Goal: Task Accomplishment & Management: Complete application form

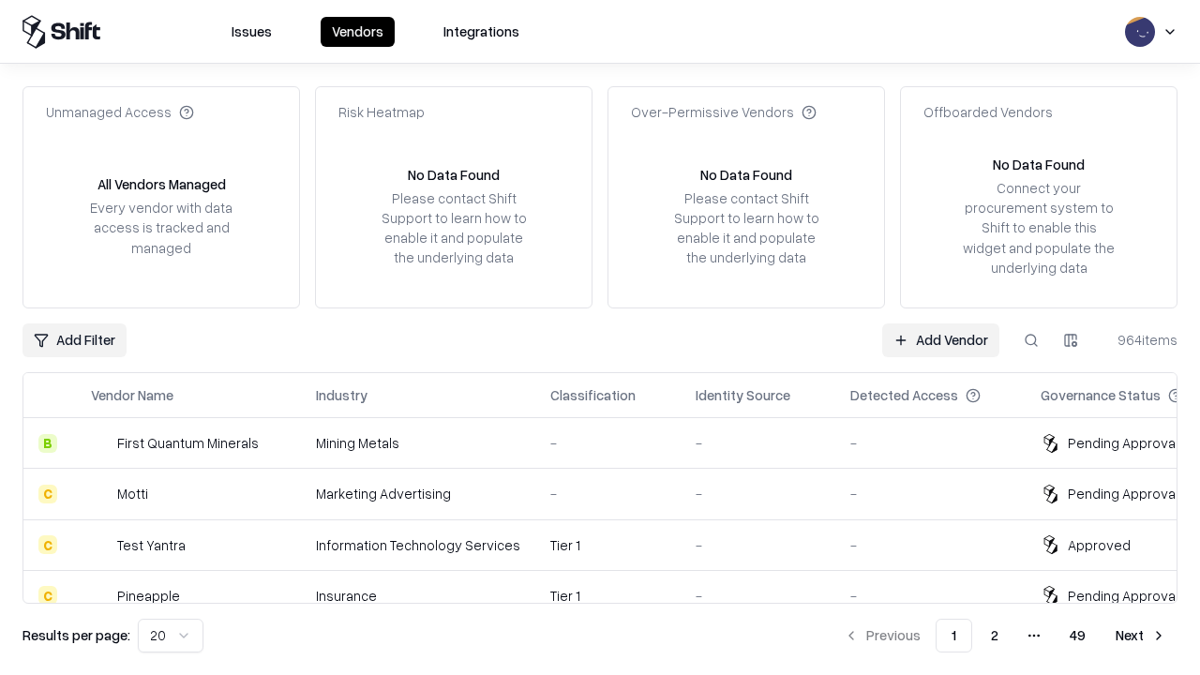
click at [940, 339] on link "Add Vendor" at bounding box center [940, 340] width 117 height 34
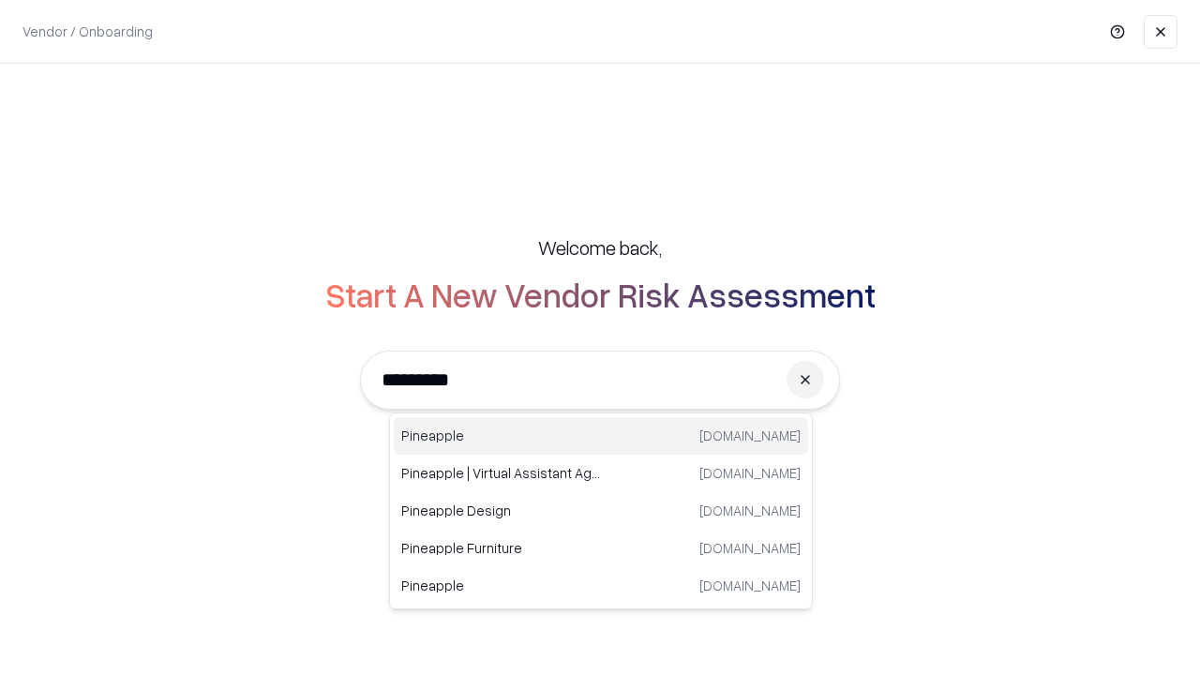
click at [601, 436] on div "Pineapple pineappleenergy.com" at bounding box center [601, 436] width 414 height 38
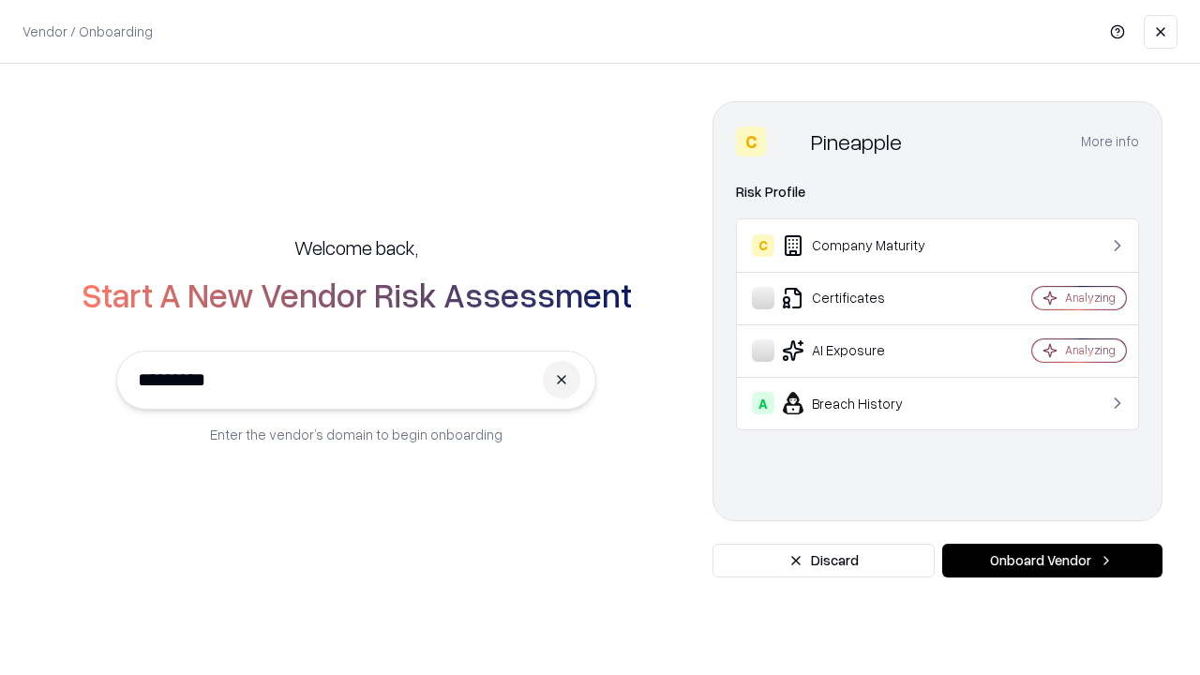
type input "*********"
click at [1052, 561] on button "Onboard Vendor" at bounding box center [1052, 561] width 220 height 34
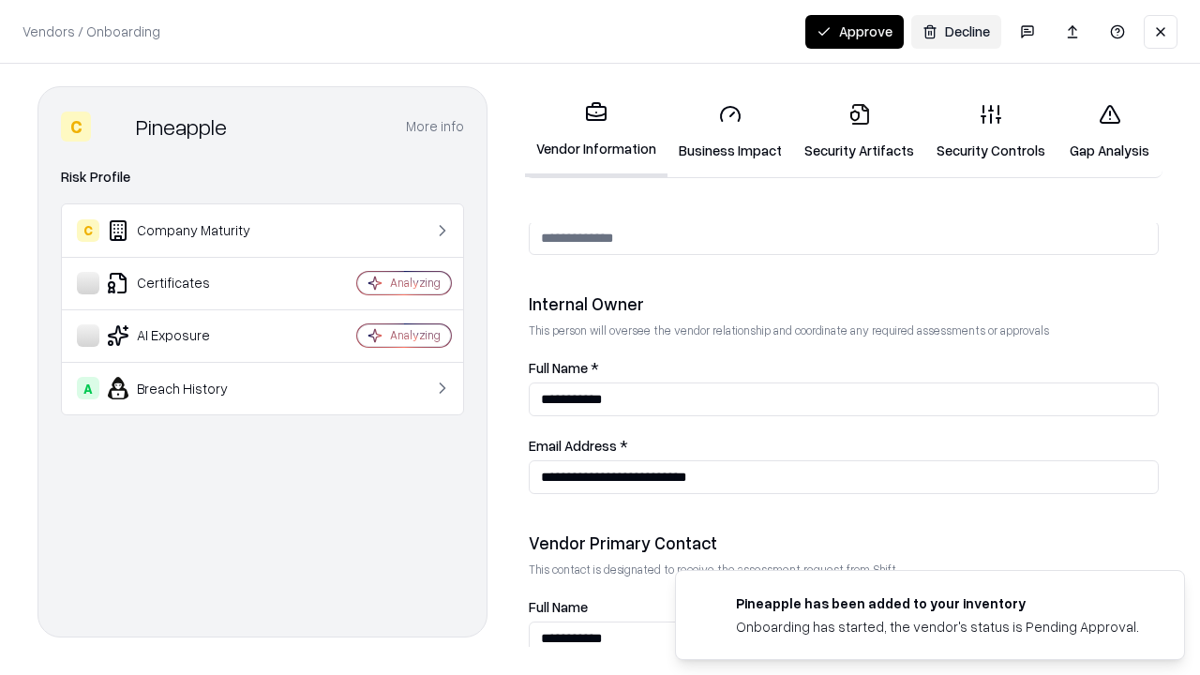
scroll to position [971, 0]
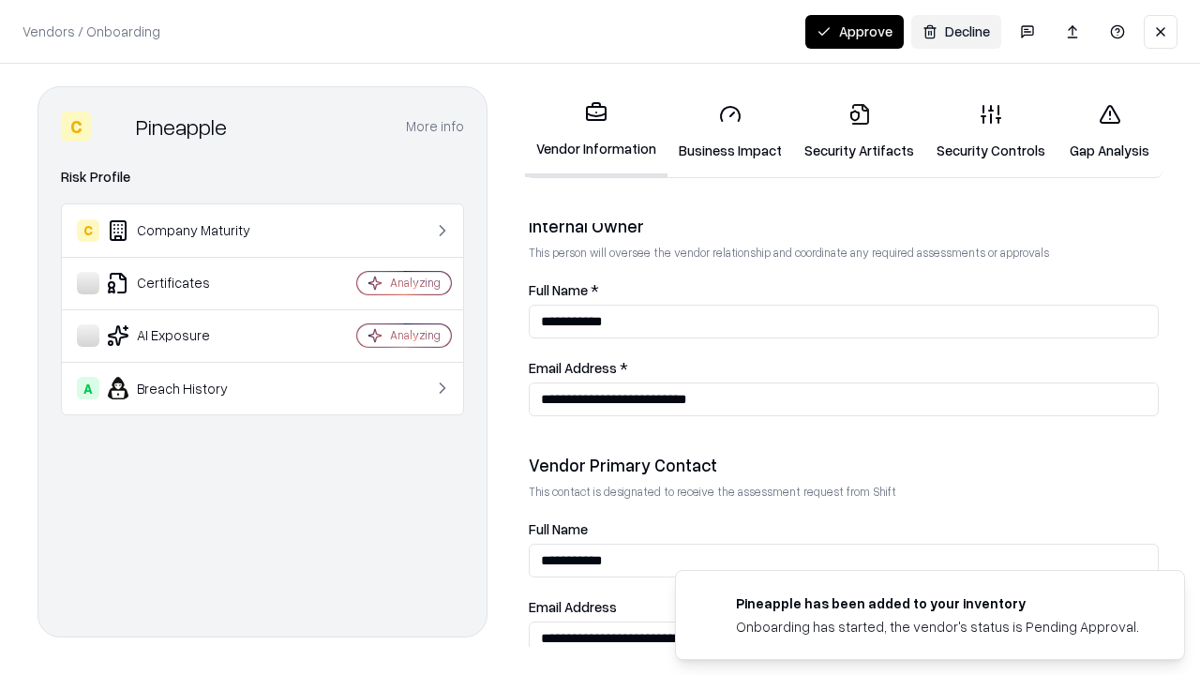
click at [730, 131] on link "Business Impact" at bounding box center [731, 131] width 126 height 87
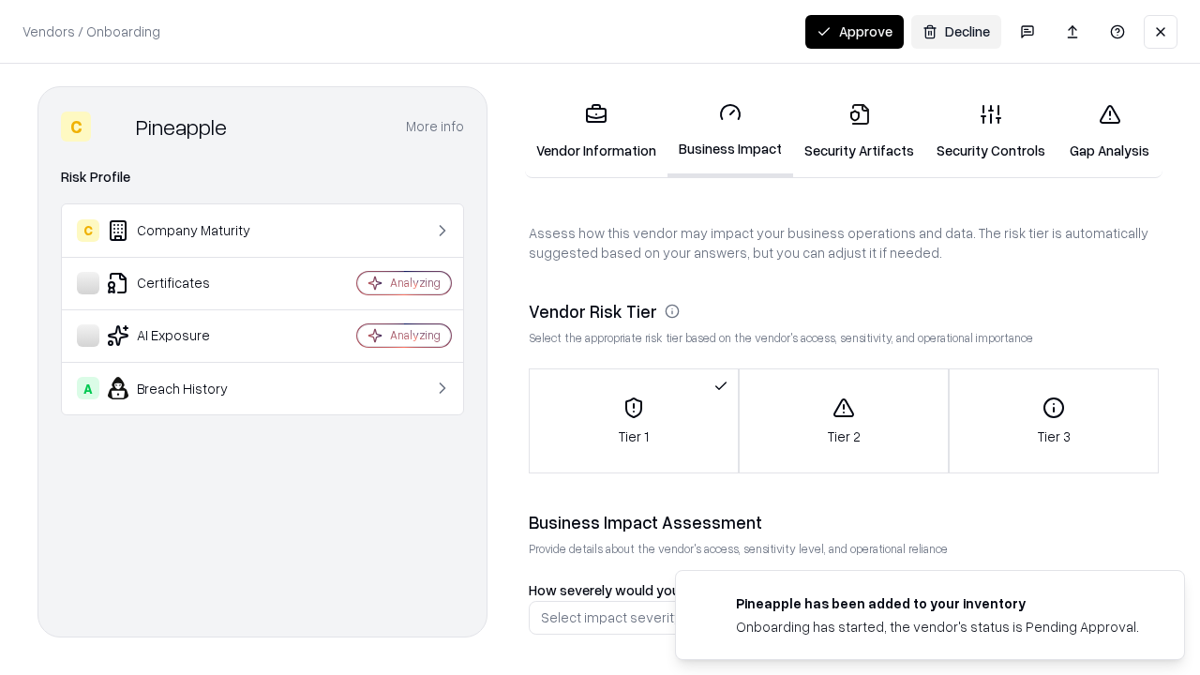
click at [859, 131] on link "Security Artifacts" at bounding box center [859, 131] width 132 height 87
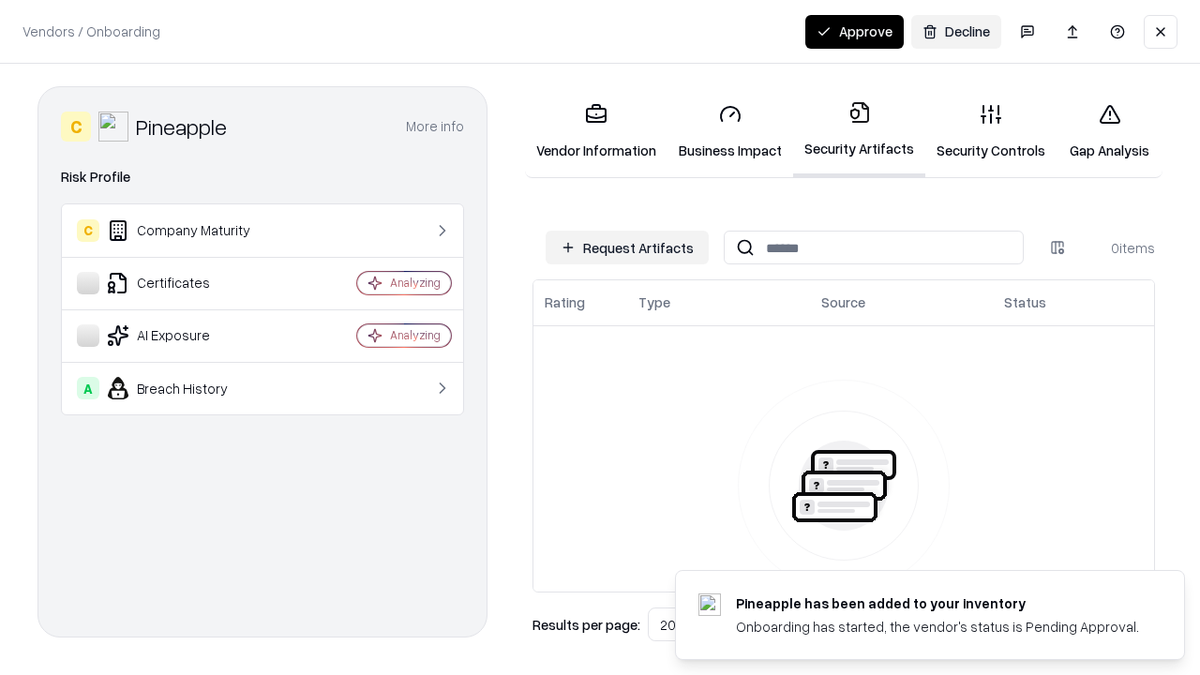
click at [627, 248] on button "Request Artifacts" at bounding box center [627, 248] width 163 height 34
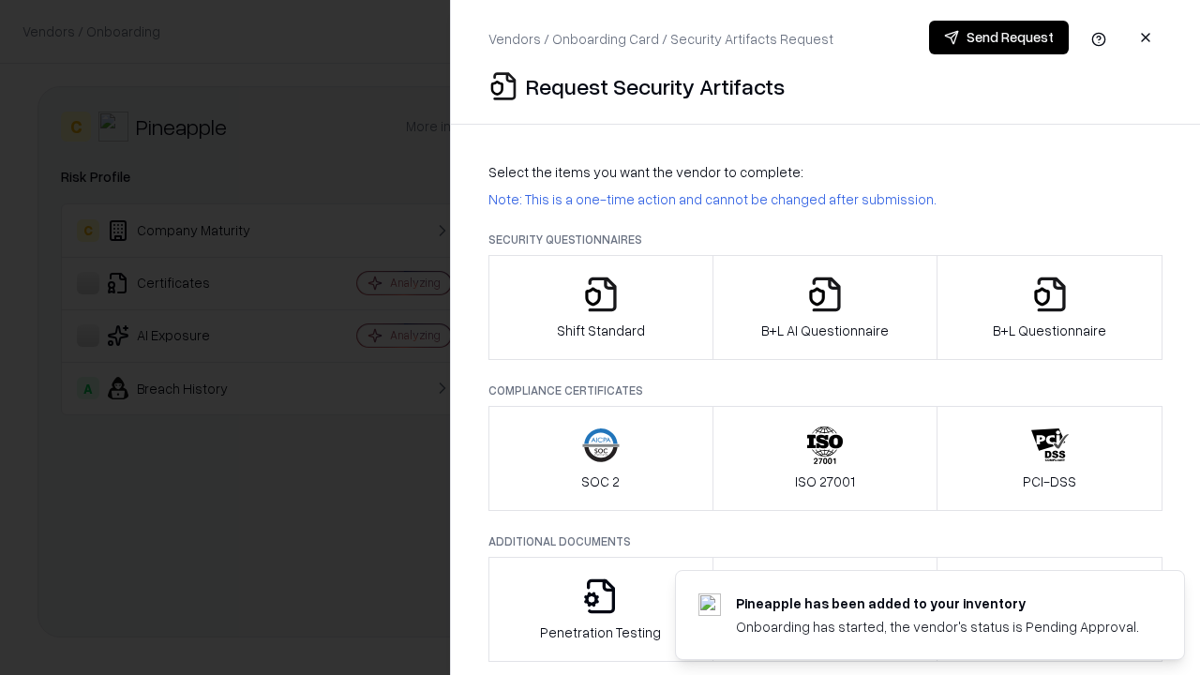
click at [600, 308] on icon "button" at bounding box center [601, 295] width 38 height 38
click at [999, 38] on button "Send Request" at bounding box center [999, 38] width 140 height 34
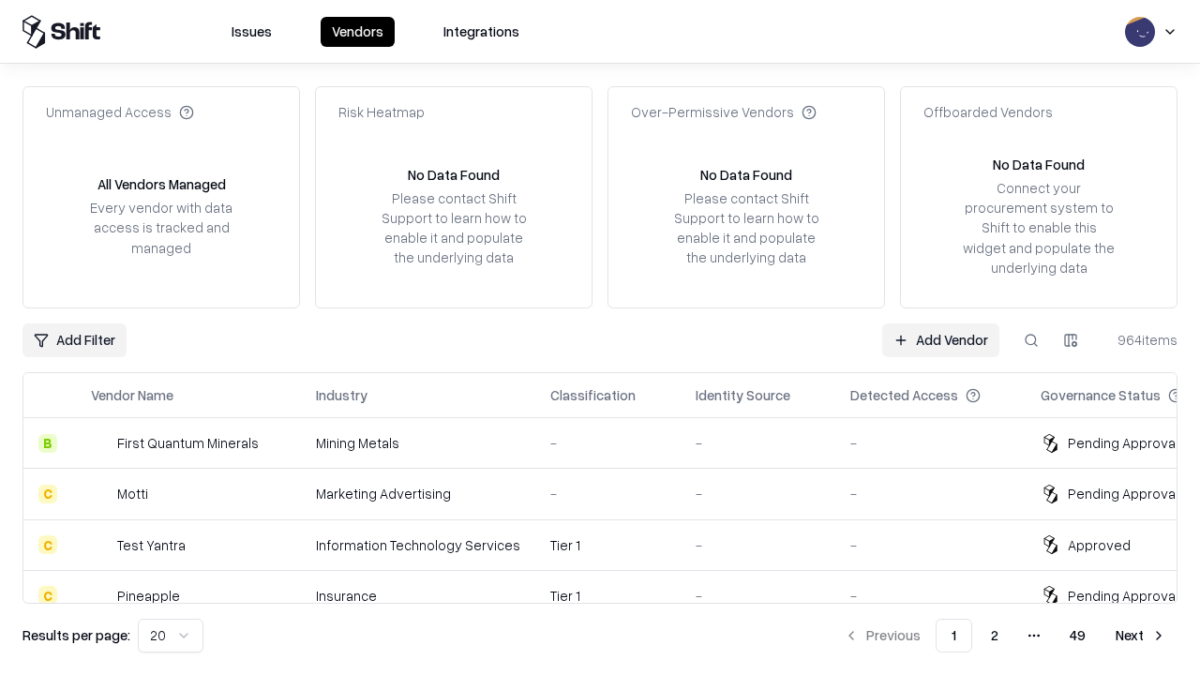
click at [1031, 339] on button at bounding box center [1032, 340] width 34 height 34
type input "*********"
click at [611, 586] on div "Tier 1" at bounding box center [607, 596] width 115 height 20
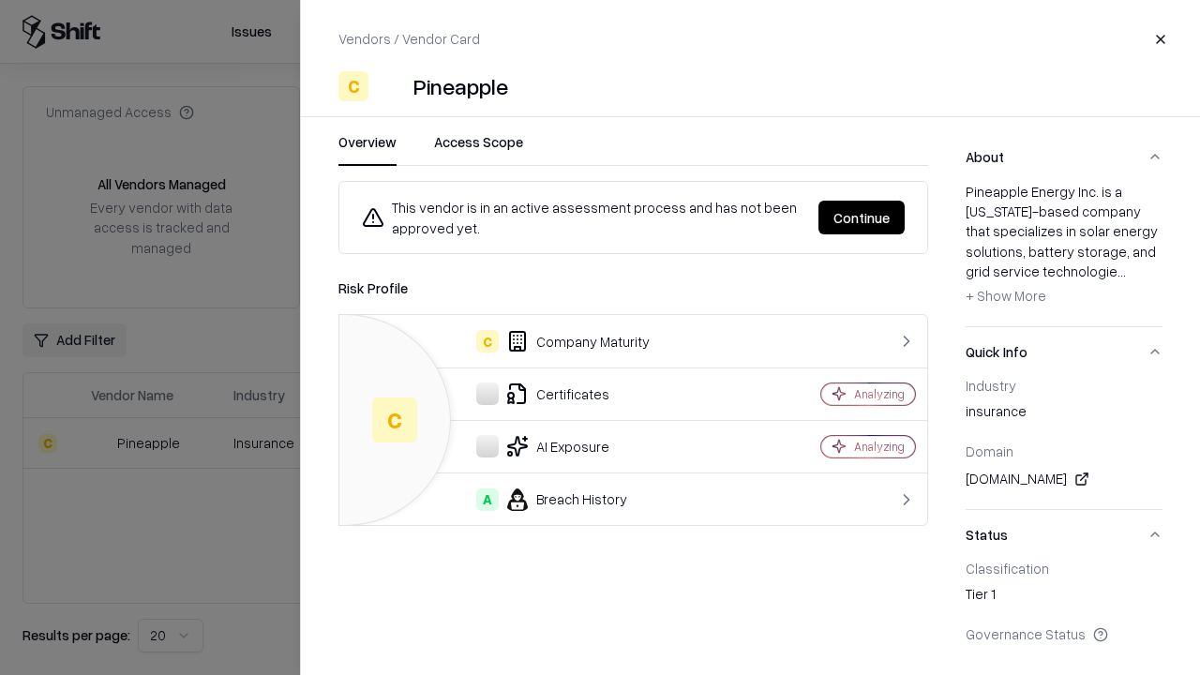
click at [862, 218] on button "Continue" at bounding box center [862, 218] width 86 height 34
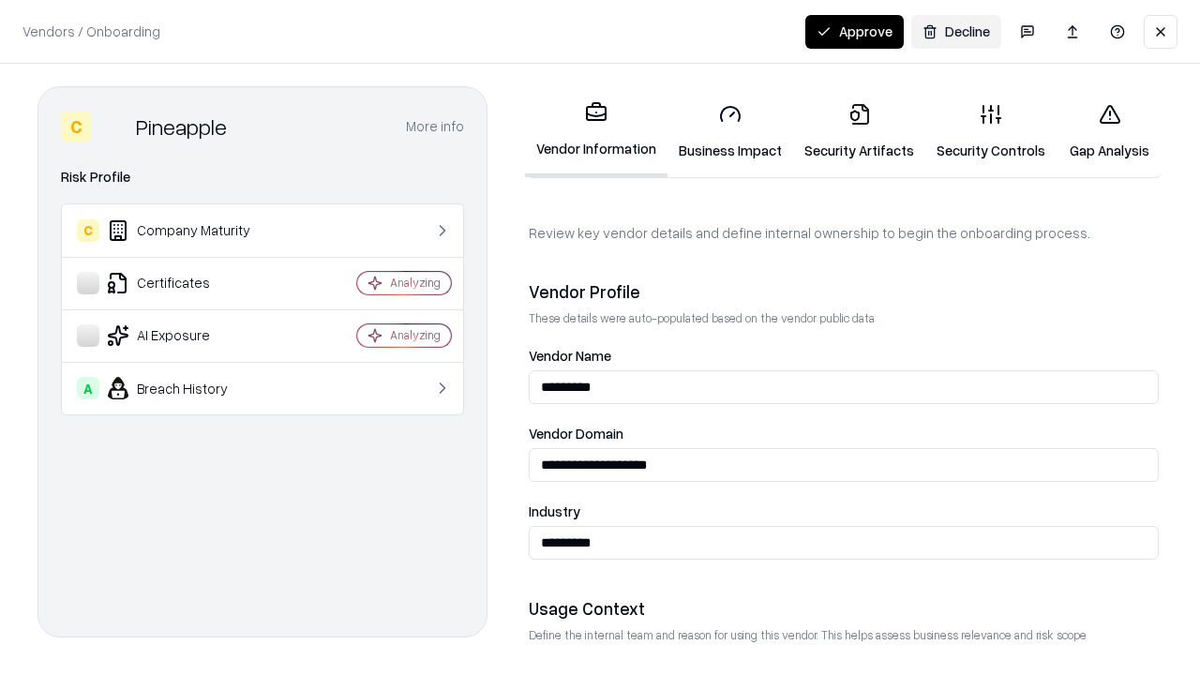
click at [859, 131] on link "Security Artifacts" at bounding box center [859, 131] width 132 height 87
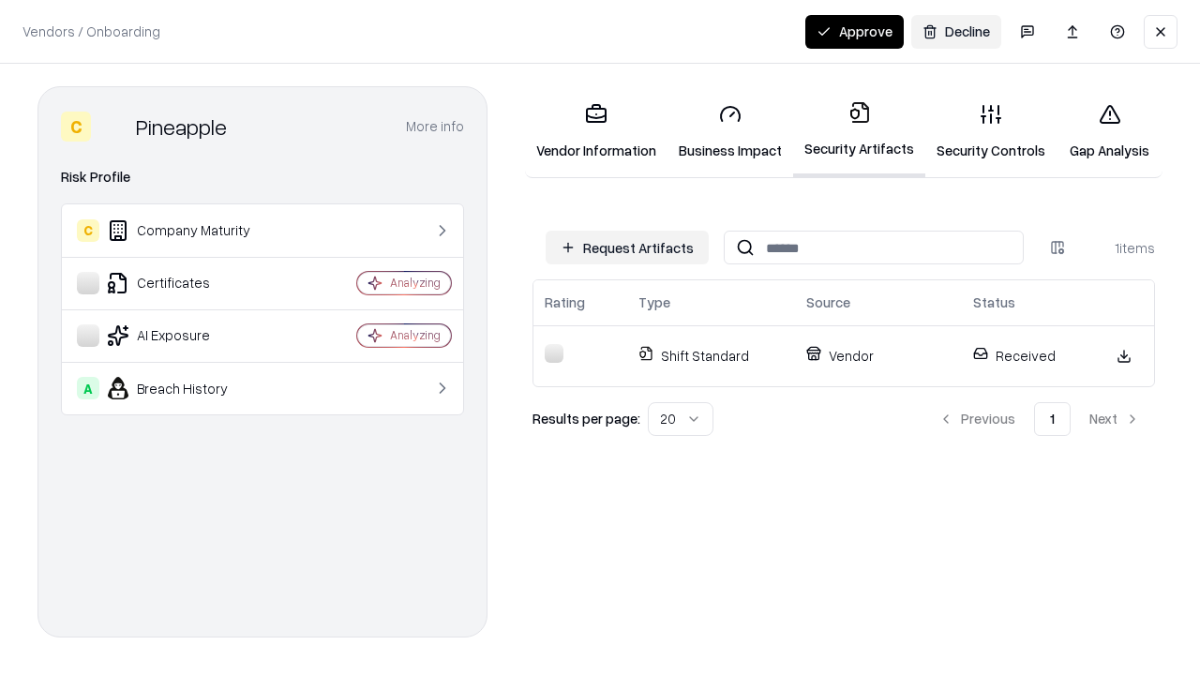
click at [854, 31] on button "Approve" at bounding box center [854, 32] width 98 height 34
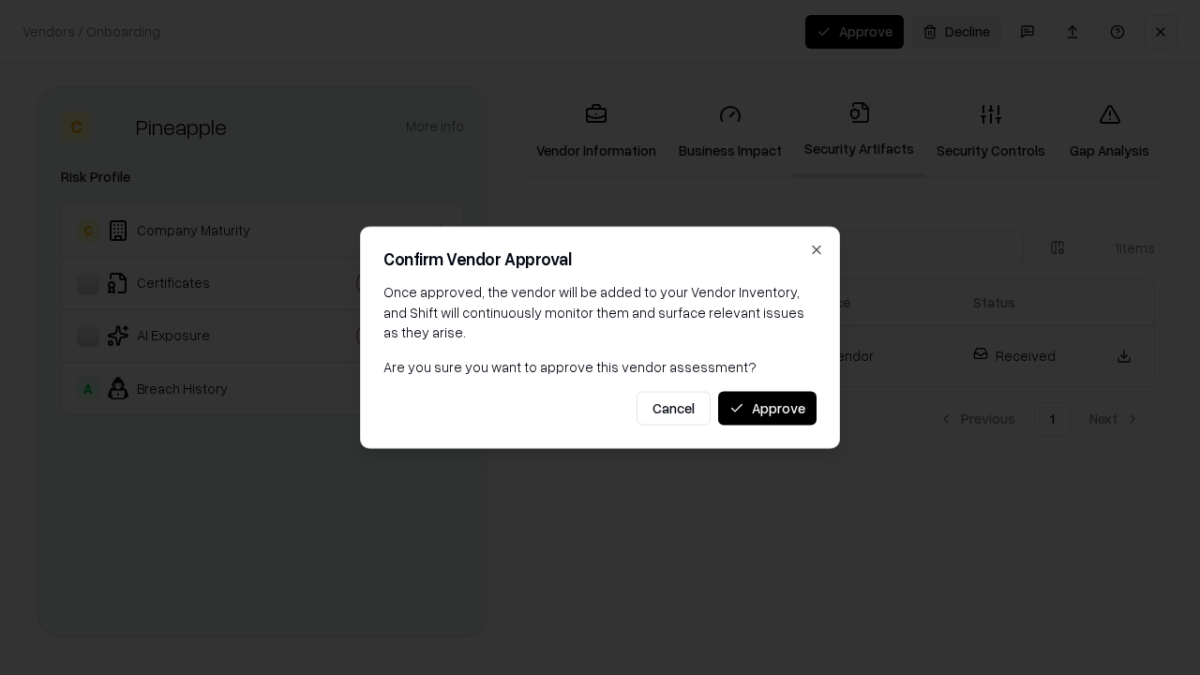
click at [767, 408] on button "Approve" at bounding box center [767, 408] width 98 height 34
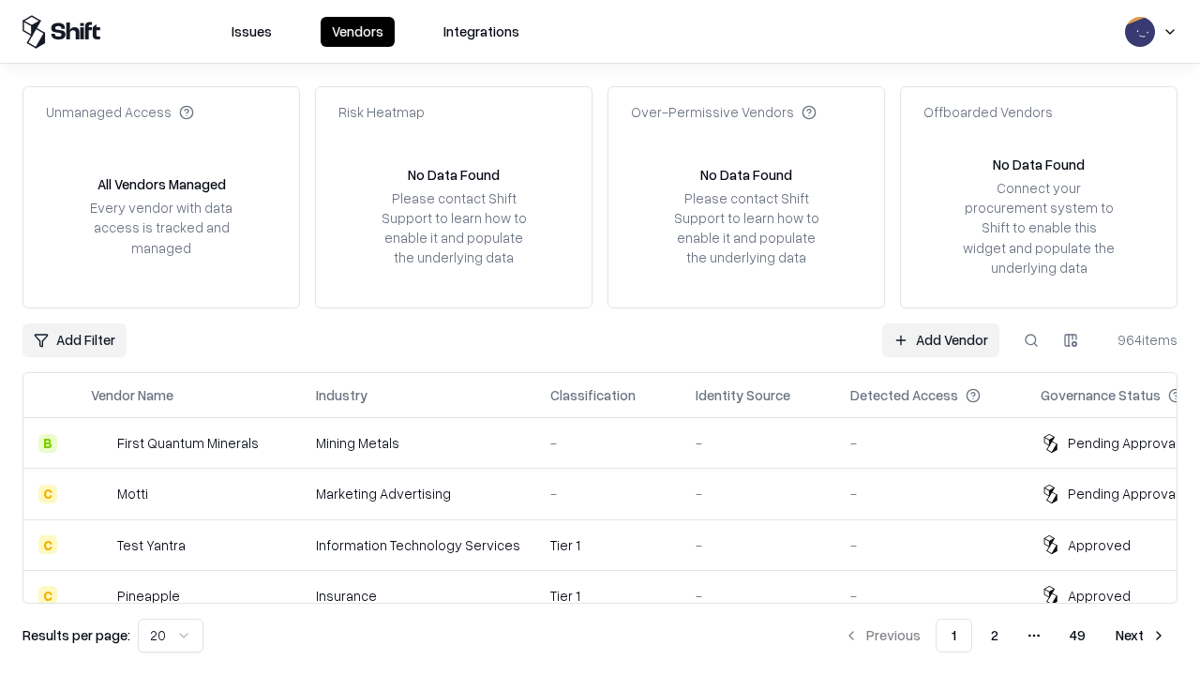
type input "*********"
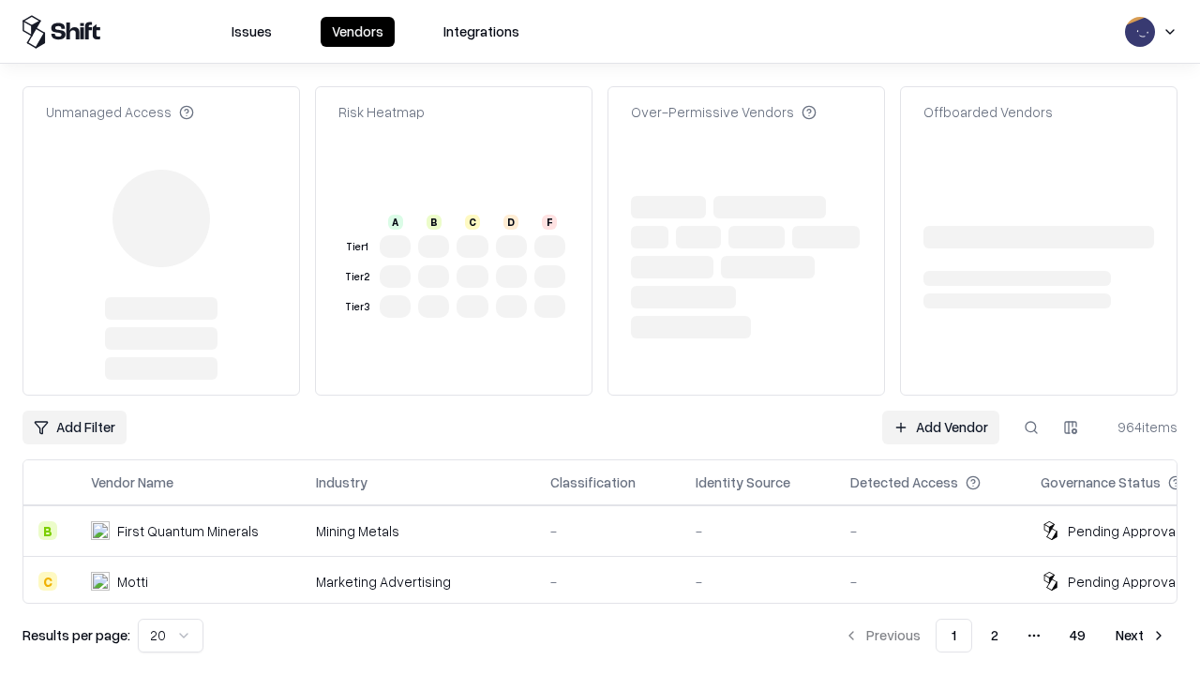
click at [940, 411] on link "Add Vendor" at bounding box center [940, 428] width 117 height 34
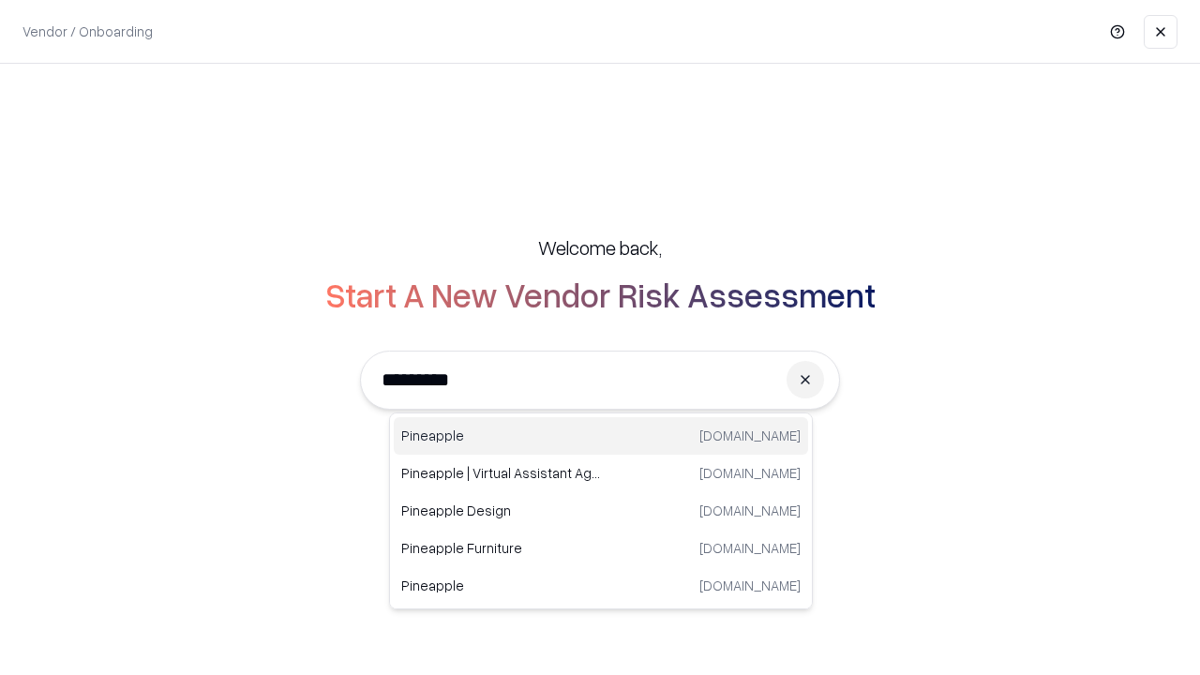
click at [601, 436] on div "Pineapple [DOMAIN_NAME]" at bounding box center [601, 436] width 414 height 38
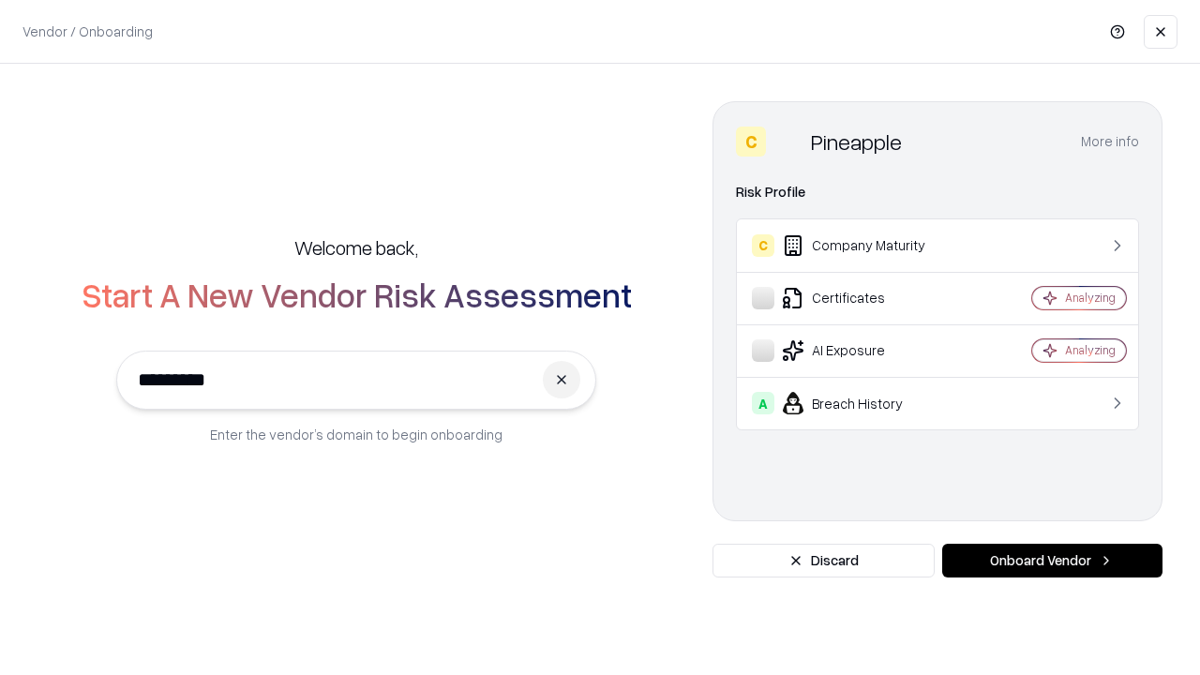
type input "*********"
click at [1052, 561] on button "Onboard Vendor" at bounding box center [1052, 561] width 220 height 34
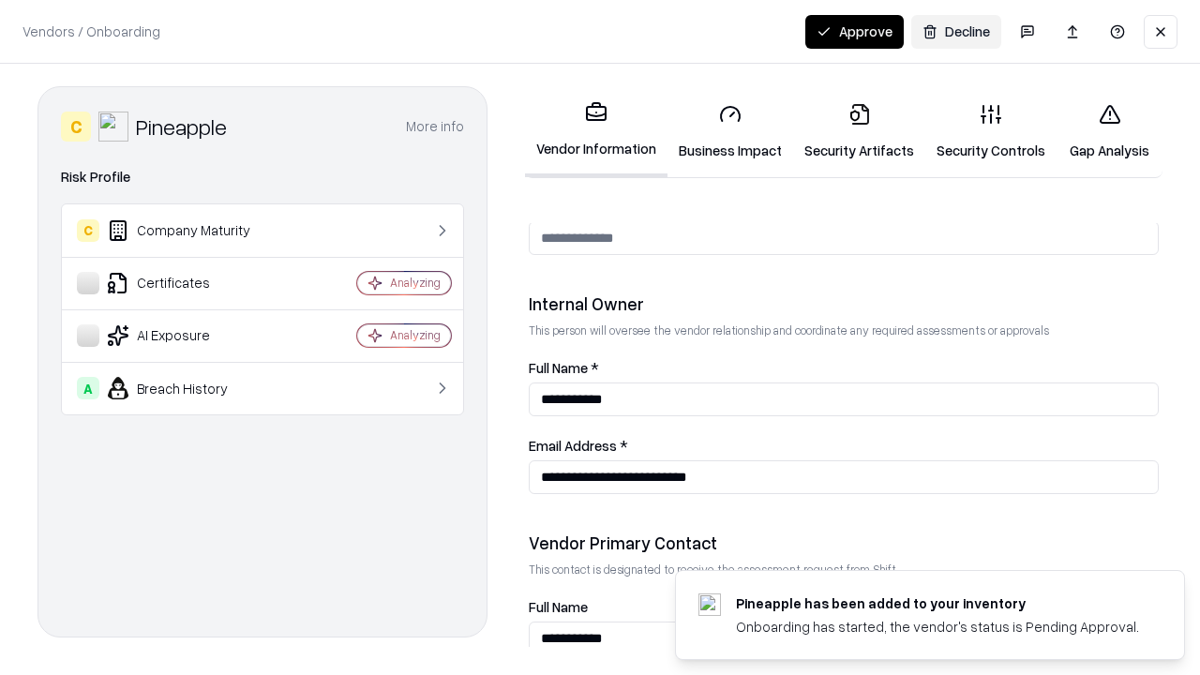
scroll to position [971, 0]
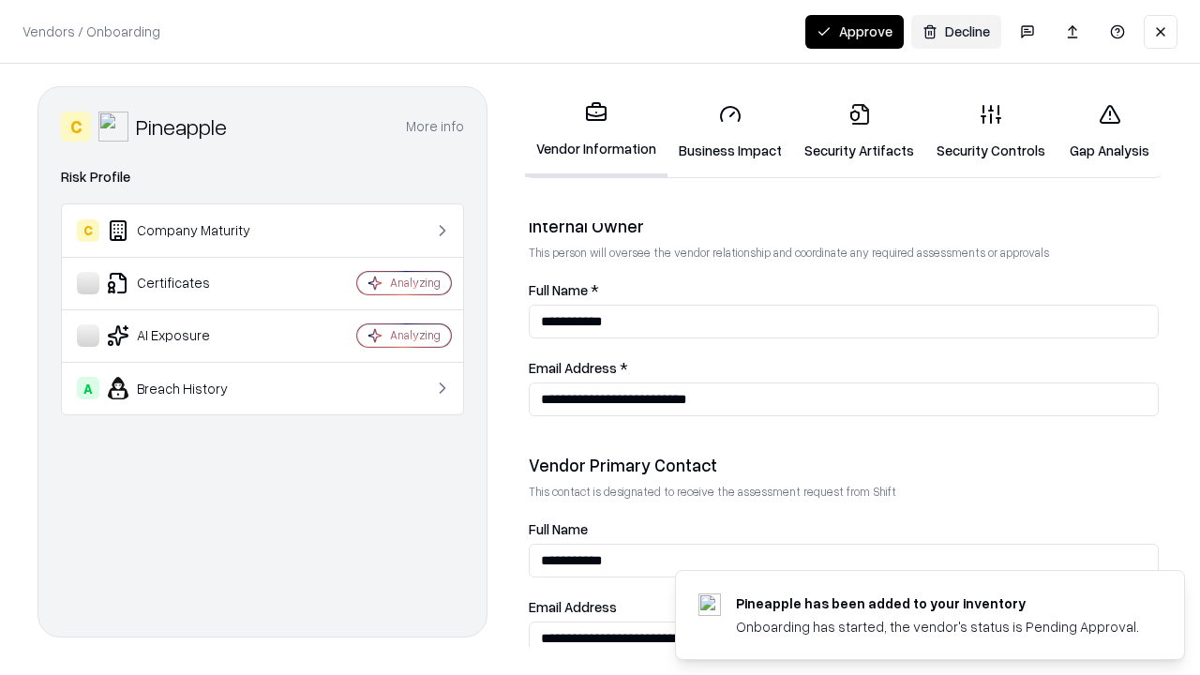
click at [854, 31] on button "Approve" at bounding box center [854, 32] width 98 height 34
